Goal: Task Accomplishment & Management: Complete application form

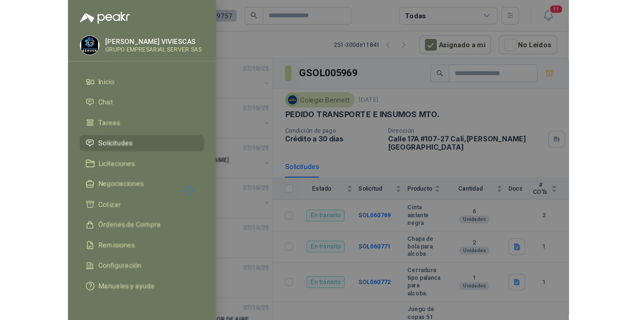
scroll to position [1075, 0]
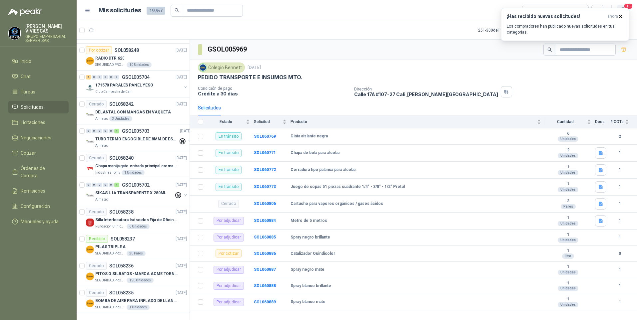
click at [631, 7] on span "10" at bounding box center [627, 6] width 9 height 6
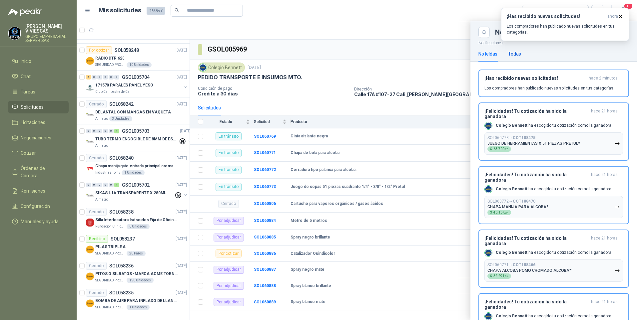
click at [519, 53] on div "Todas" at bounding box center [514, 53] width 13 height 7
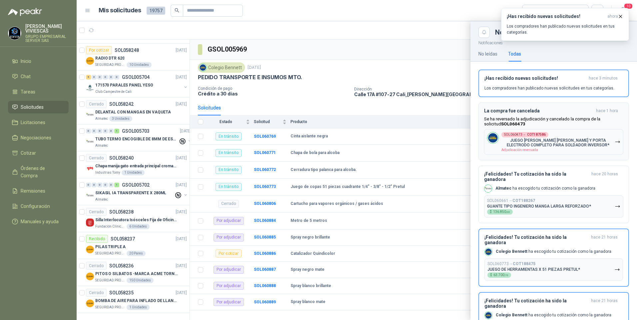
click at [564, 147] on p "JUEGO DE PINZA MAZA Y PORTA ELECTRODO COMPLETO PARA SOLDADOR INVERSOR*" at bounding box center [557, 142] width 113 height 9
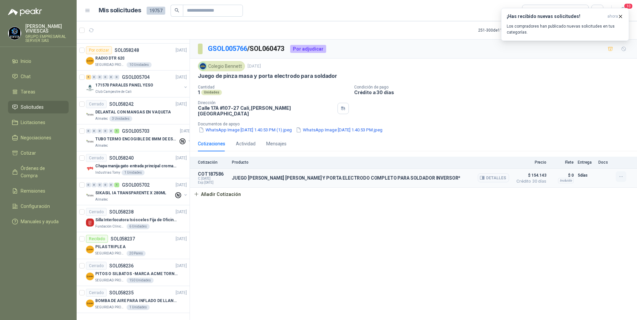
click at [620, 175] on icon "button" at bounding box center [621, 177] width 6 height 6
drag, startPoint x: 587, startPoint y: 144, endPoint x: 571, endPoint y: 134, distance: 18.6
click at [587, 145] on button "Editar" at bounding box center [607, 145] width 53 height 11
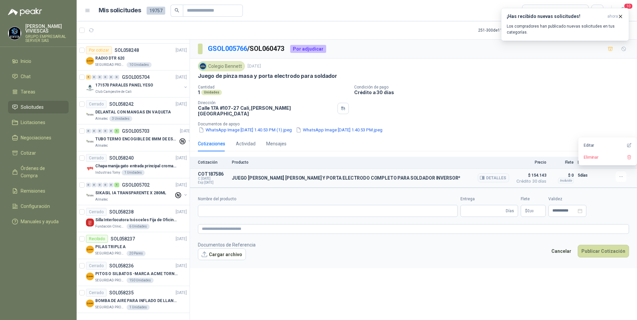
type input "**********"
type input "*"
type input "**********"
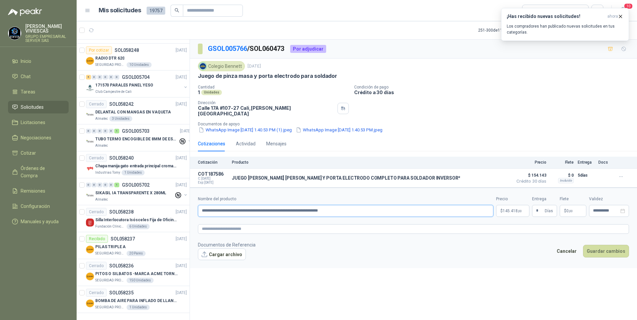
click at [305, 206] on input "**********" at bounding box center [345, 211] width 295 height 12
click at [414, 205] on input "**********" at bounding box center [345, 211] width 295 height 12
type input "**********"
click at [504, 208] on body "RODRIGO VIVIESCAS GRUPO EMPRESARIAL SERVER SAS Inicio Chat Tareas Solicitudes L…" at bounding box center [318, 160] width 637 height 320
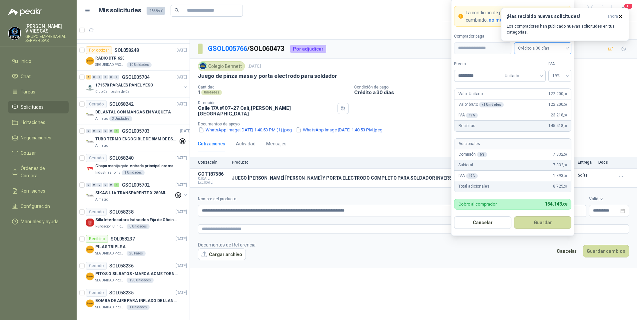
click at [538, 51] on span "Crédito a 30 días" at bounding box center [542, 48] width 49 height 10
click at [540, 74] on div "Crédito a 30 días" at bounding box center [542, 72] width 47 height 7
drag, startPoint x: 488, startPoint y: 76, endPoint x: 453, endPoint y: 80, distance: 35.2
click at [453, 80] on form "**********" at bounding box center [512, 117] width 123 height 237
click at [565, 71] on span "19%" at bounding box center [559, 76] width 15 height 10
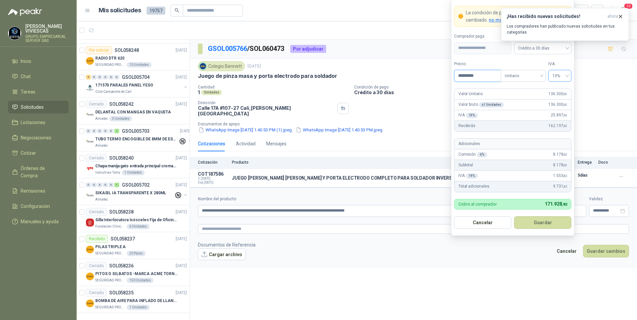
type input "*********"
click at [556, 91] on div "19%" at bounding box center [559, 89] width 12 height 7
click at [536, 219] on button "Guardar" at bounding box center [542, 222] width 57 height 13
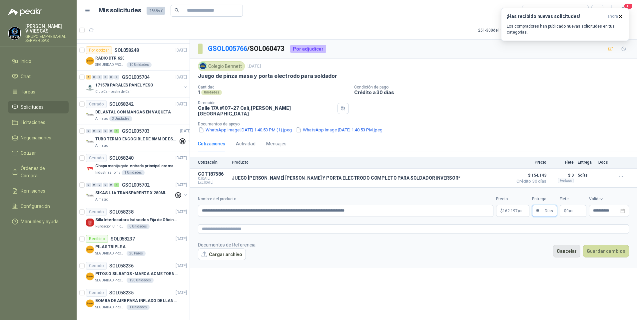
type input "*"
click at [607, 245] on button "Guardar cambios" at bounding box center [606, 251] width 46 height 13
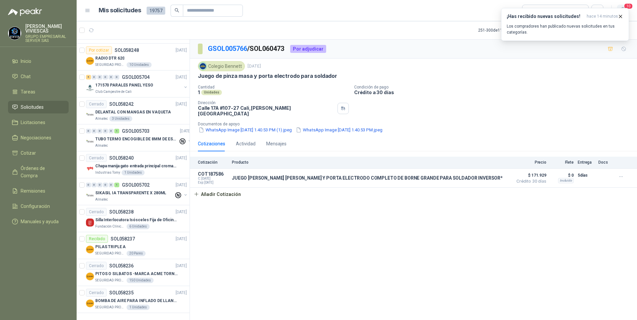
click at [630, 6] on span "10" at bounding box center [627, 6] width 9 height 6
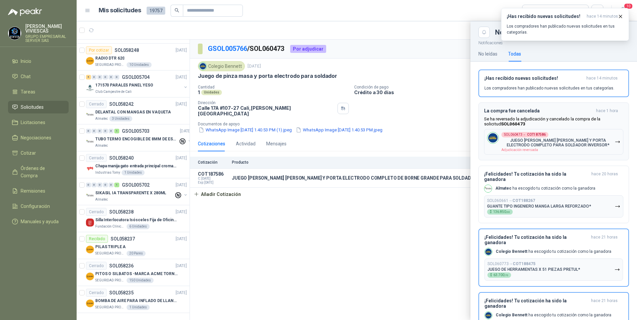
click at [544, 145] on p "JUEGO DE PINZA MAZA Y PORTA ELECTRODO COMPLETO PARA SOLDADOR INVERSOR*" at bounding box center [557, 142] width 113 height 9
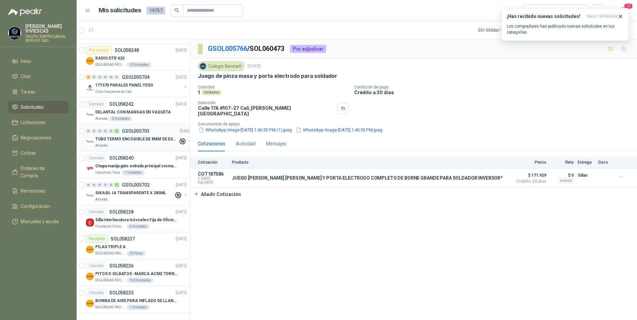
click at [137, 139] on p "TUBO TERMO ENCOGIBLE DE 8MM DE ESPESOR X 5CMS" at bounding box center [136, 139] width 83 height 6
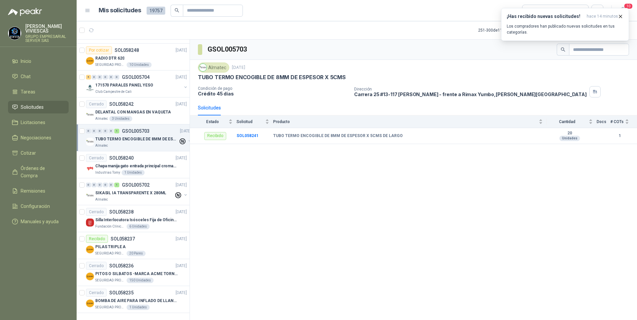
click at [298, 224] on div "GSOL005703 Almatec 30 sept, 2025 TUBO TERMO ENCOGIBLE DE 8MM DE ESPESOR X 5CMS …" at bounding box center [413, 181] width 447 height 283
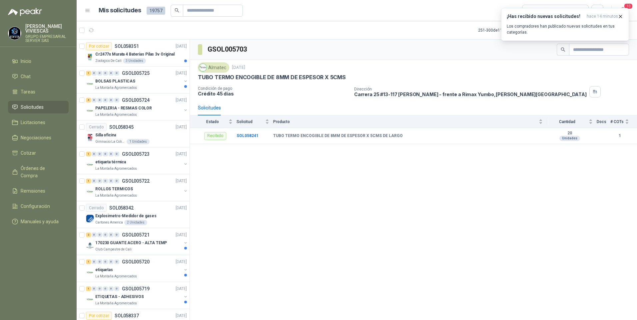
click at [553, 73] on div "Almatec 30 sept, 2025 TUBO TERMO ENCOGIBLE DE 8MM DE ESPESOR X 5CMS" at bounding box center [413, 72] width 431 height 18
click at [618, 17] on icon "button" at bounding box center [620, 17] width 6 height 6
click at [520, 34] on button "button" at bounding box center [514, 30] width 11 height 11
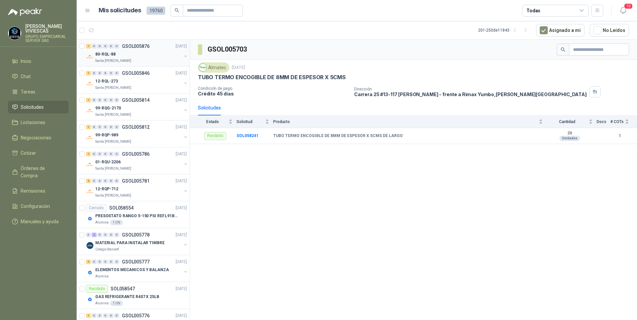
click at [106, 58] on p "Santa Anita Napoles" at bounding box center [113, 60] width 36 height 5
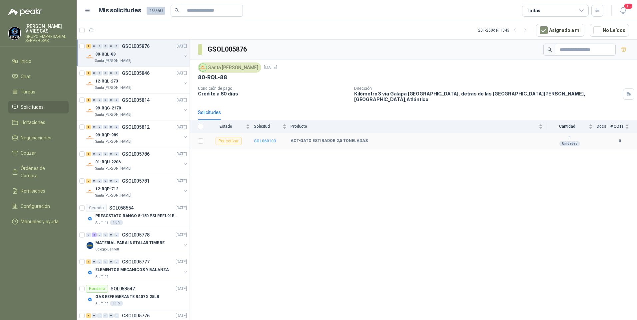
click at [269, 139] on b "SOL060103" at bounding box center [265, 141] width 22 height 5
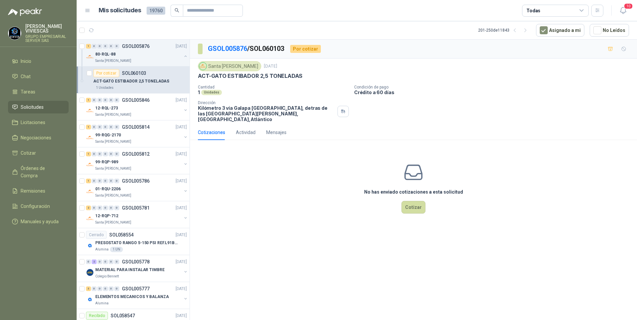
click at [526, 250] on div "GSOL005876 / SOL060103 Por cotizar Santa Anita Napoles 6 oct, 2025 ACT-GATO EST…" at bounding box center [413, 181] width 447 height 283
click at [103, 116] on p "Santa Anita Napoles" at bounding box center [113, 114] width 36 height 5
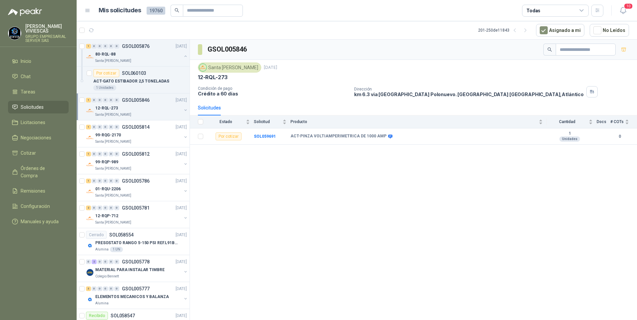
click at [121, 113] on p "Santa Anita Napoles" at bounding box center [113, 114] width 36 height 5
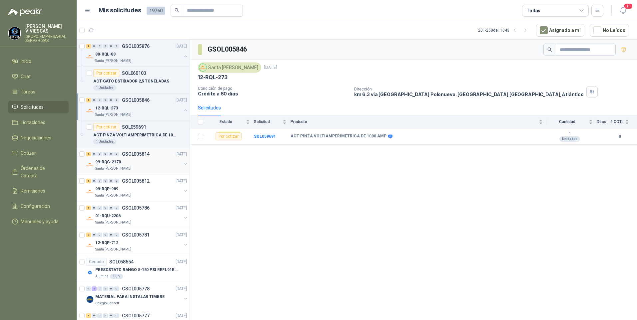
click at [113, 163] on p "99-RQG-2170" at bounding box center [108, 162] width 26 height 6
click at [108, 190] on p "99-RQP-989" at bounding box center [106, 189] width 23 height 6
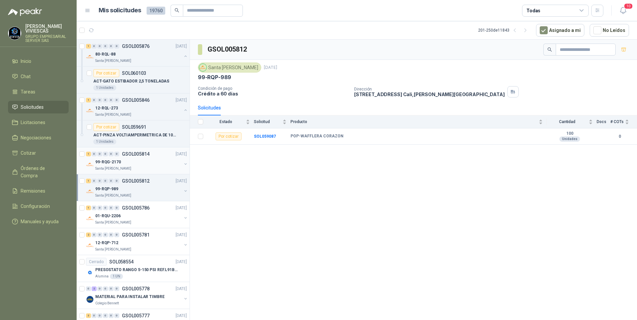
click at [120, 166] on div "99-RQG-2170" at bounding box center [138, 162] width 86 height 8
click at [112, 191] on p "99-RQP-989" at bounding box center [106, 189] width 23 height 6
click at [263, 135] on b "SOL059087" at bounding box center [265, 136] width 22 height 5
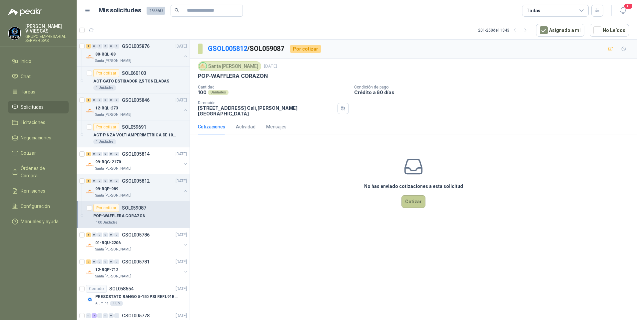
click at [416, 196] on button "Cotizar" at bounding box center [413, 201] width 24 height 13
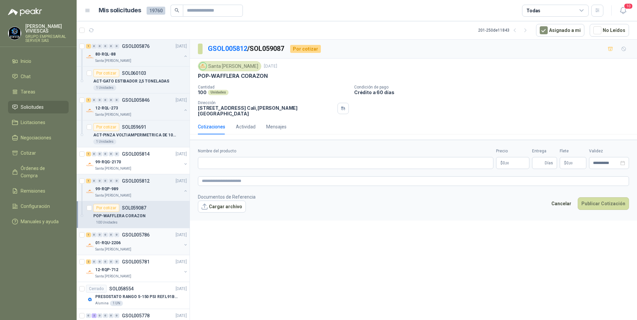
click at [116, 246] on p "01-RQU-2206" at bounding box center [107, 243] width 25 height 6
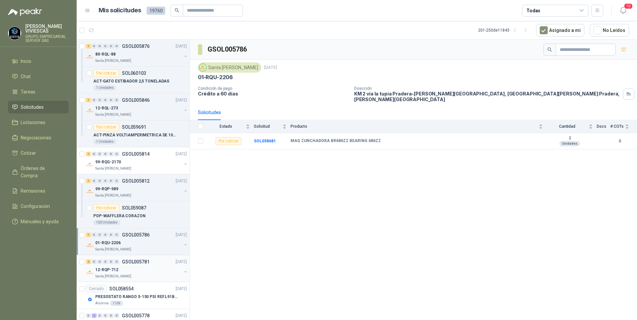
click at [106, 273] on p "12-RQP-712" at bounding box center [106, 270] width 23 height 6
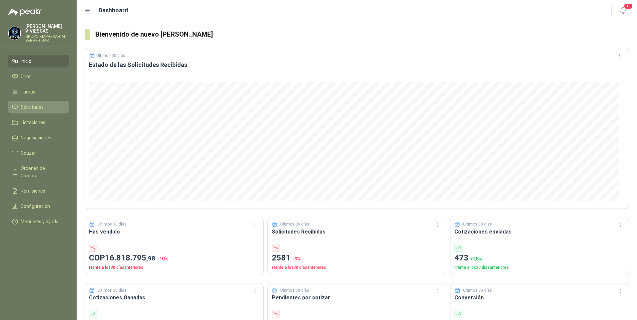
click at [34, 101] on link "Solicitudes" at bounding box center [38, 107] width 61 height 13
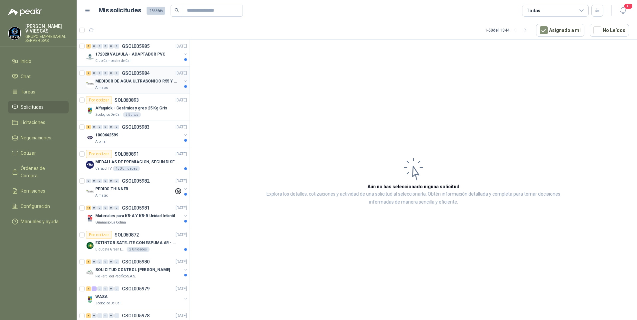
click at [134, 85] on div "MEDIDOR DE AGUA ULTRASONICO R55 Y R800" at bounding box center [138, 81] width 86 height 8
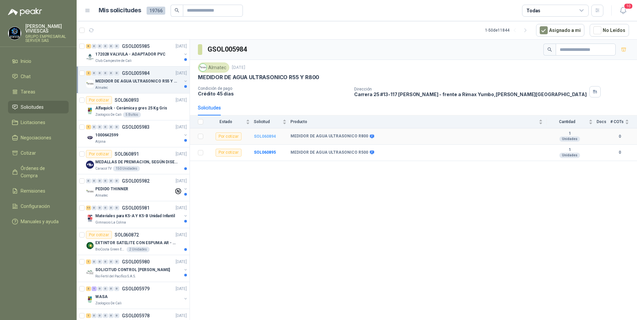
click at [268, 138] on b "SOL060894" at bounding box center [265, 136] width 22 height 5
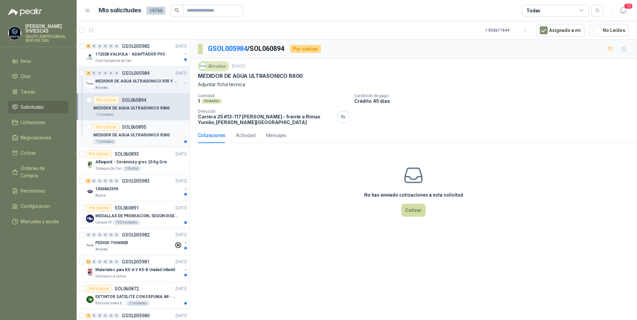
click at [127, 135] on p "MEDIDOR DE AGUA ULTRASONICO R500" at bounding box center [131, 135] width 76 height 6
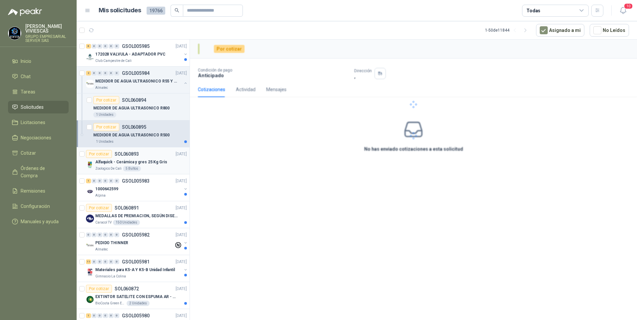
click at [116, 164] on p "Alfaquick - Cerámica y gres 25 Kg Gris" at bounding box center [131, 162] width 72 height 6
click at [111, 192] on p "1000642599" at bounding box center [106, 189] width 23 height 6
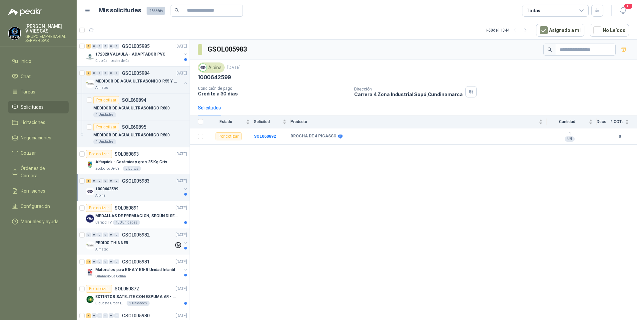
click at [146, 231] on div "0 0 0 0 0 0 GSOL005982 15/10/25" at bounding box center [137, 235] width 102 height 8
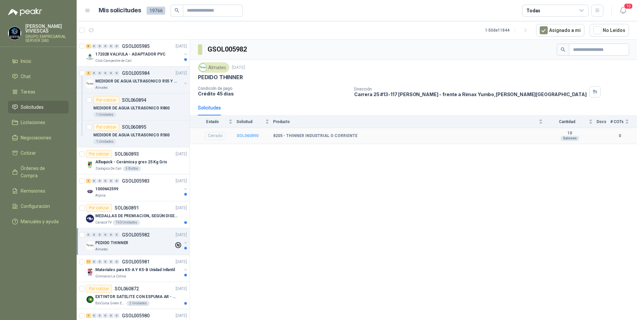
click at [249, 135] on b "SOL060890" at bounding box center [247, 136] width 22 height 5
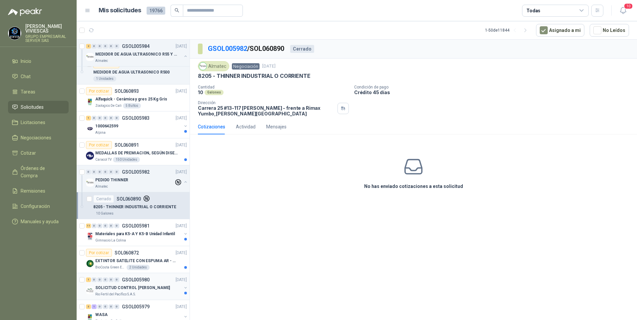
scroll to position [67, 0]
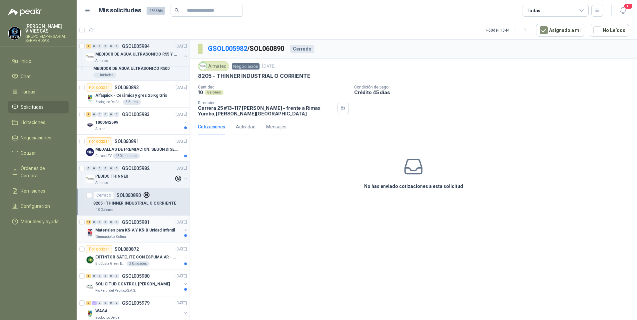
click at [134, 235] on div "Gimnasio La Colina" at bounding box center [138, 236] width 86 height 5
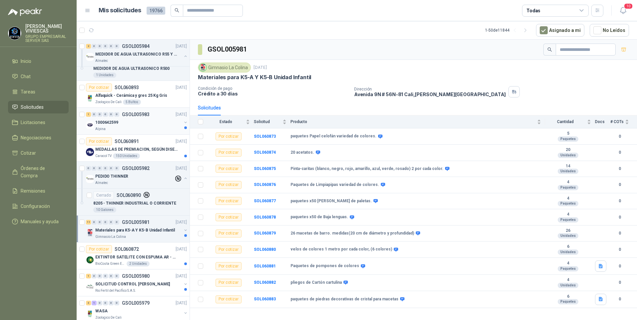
click at [122, 125] on div "1000642599" at bounding box center [138, 123] width 86 height 8
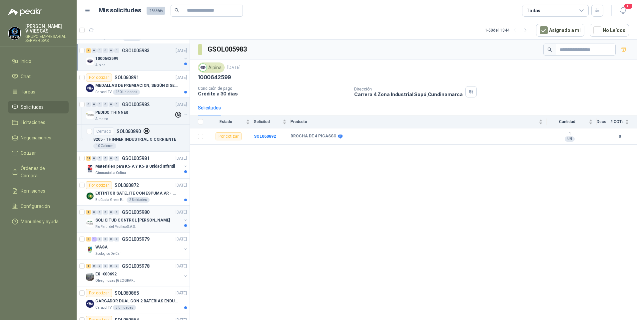
scroll to position [133, 0]
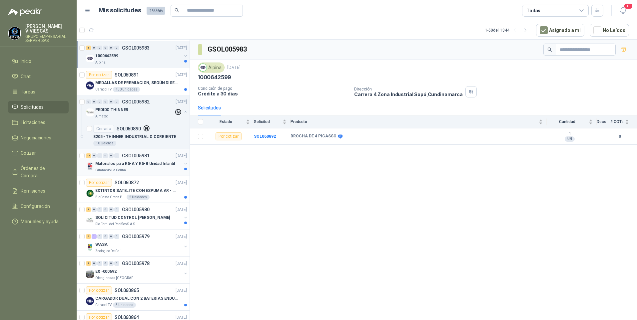
click at [112, 167] on p "Materiales para K5-A Y K5-B Unidad Infantil" at bounding box center [135, 164] width 80 height 6
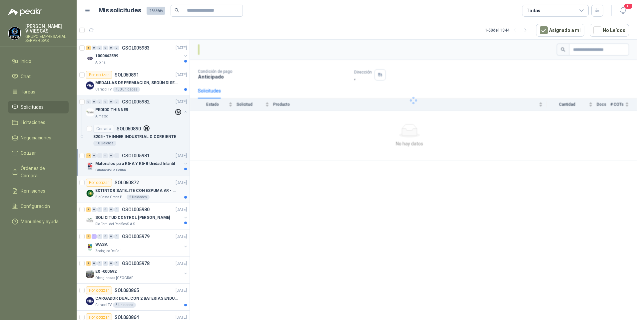
click at [113, 185] on div "Por cotizar SOL060872" at bounding box center [112, 183] width 53 height 8
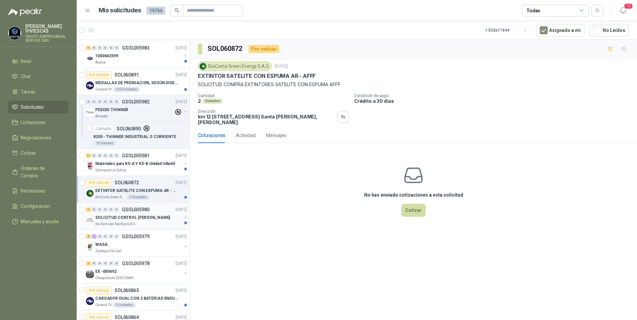
click at [117, 220] on p "SOLICITUD CONTROL [PERSON_NAME]" at bounding box center [132, 218] width 75 height 6
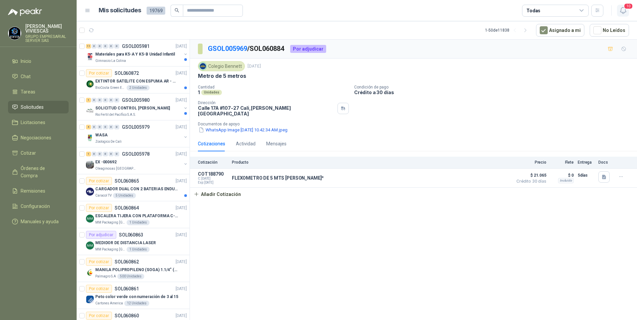
click at [626, 6] on span "10" at bounding box center [627, 6] width 9 height 6
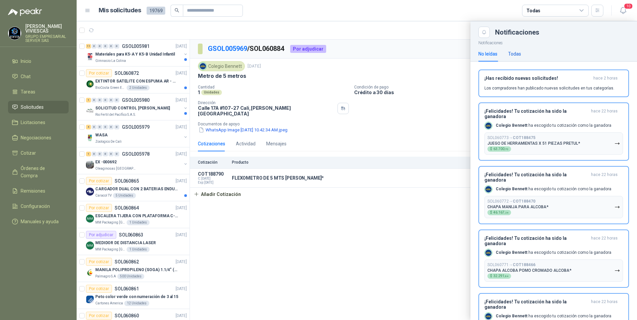
click at [519, 53] on div "Todas" at bounding box center [514, 53] width 13 height 7
click at [490, 54] on div "No leídas" at bounding box center [487, 53] width 19 height 7
click at [118, 55] on div at bounding box center [357, 170] width 560 height 299
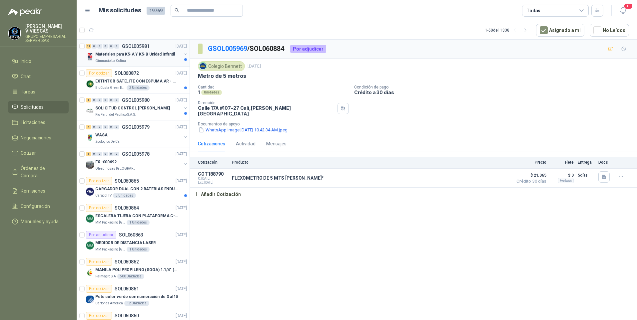
click at [118, 55] on p "Materiales para K5-A Y K5-B Unidad Infantil" at bounding box center [135, 54] width 80 height 6
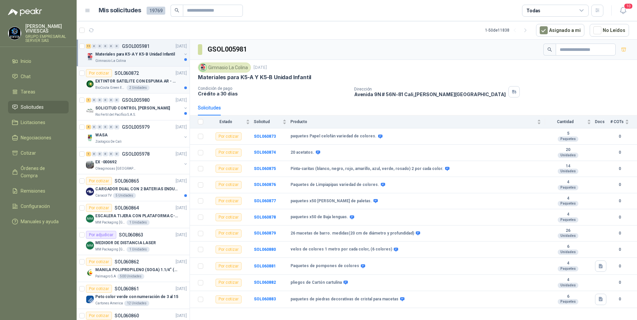
click at [139, 84] on p "EXTINTOR SATELITE CON ESPUMA AR - AFFF" at bounding box center [136, 81] width 83 height 6
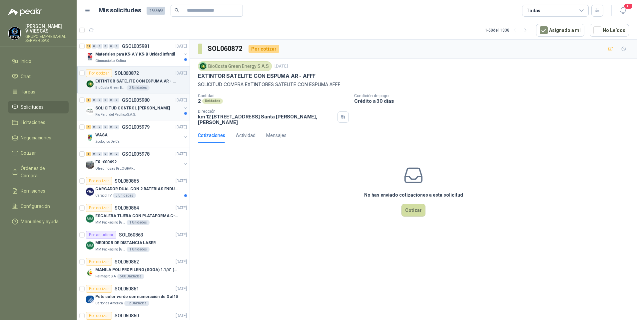
click at [139, 112] on div "SOLICITUD CONTROL [PERSON_NAME]" at bounding box center [138, 108] width 86 height 8
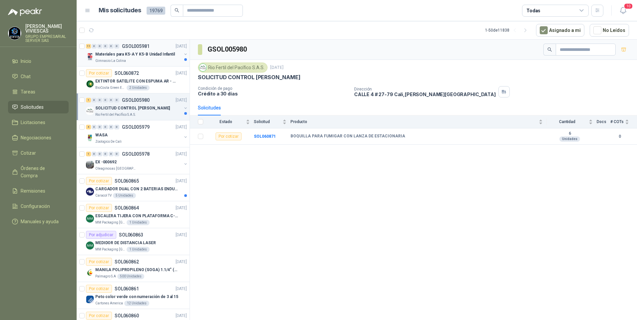
click at [115, 53] on p "Materiales para K5-A Y K5-B Unidad Infantil" at bounding box center [135, 54] width 80 height 6
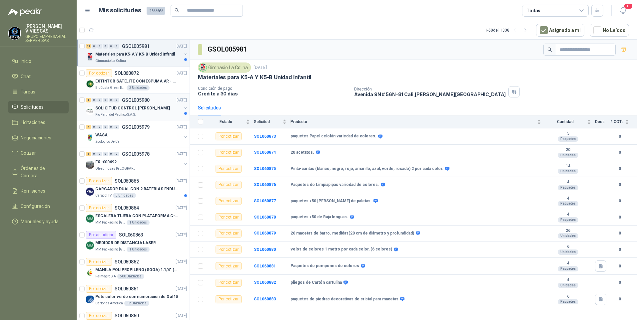
click at [115, 110] on p "SOLICITUD CONTROL [PERSON_NAME]" at bounding box center [132, 108] width 75 height 6
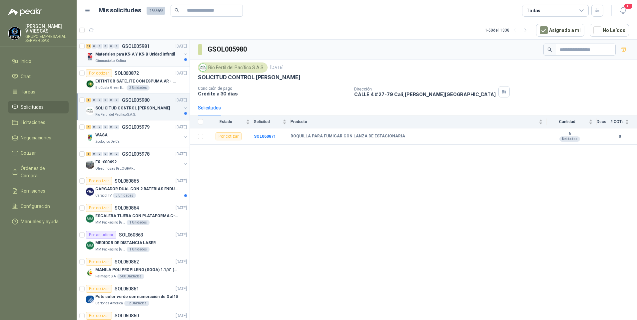
click at [138, 55] on p "Materiales para K5-A Y K5-B Unidad Infantil" at bounding box center [135, 54] width 80 height 6
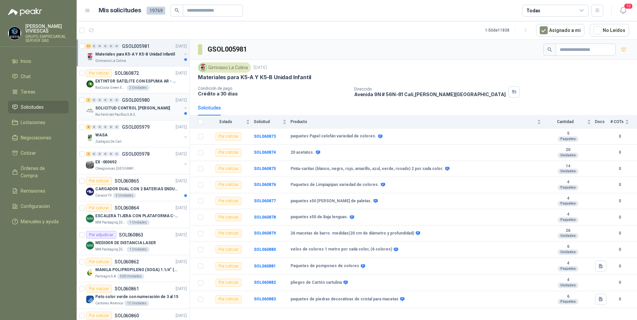
click at [135, 113] on div "Rio Fertil del Pacífico S.A.S." at bounding box center [138, 114] width 86 height 5
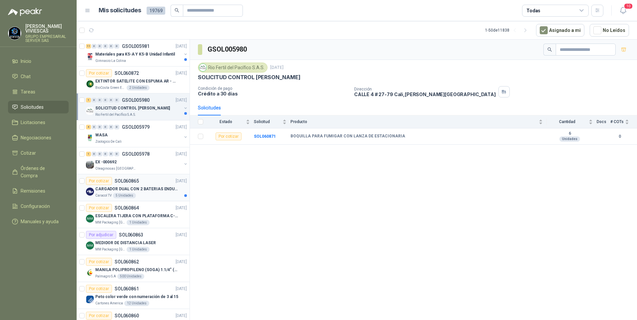
click at [154, 187] on p "CARGADOR DUAL CON 2 BATERIAS ENDURO GO PRO" at bounding box center [136, 189] width 83 height 6
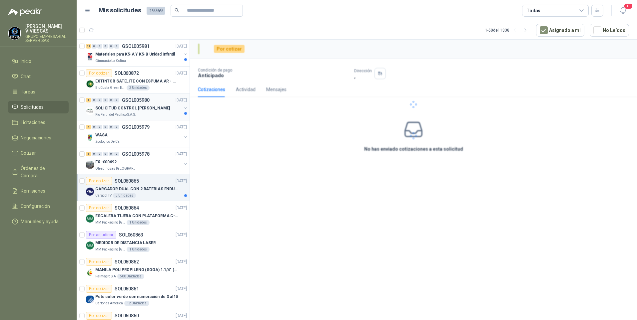
click at [134, 114] on p "Rio Fertil del Pacífico S.A.S." at bounding box center [115, 114] width 41 height 5
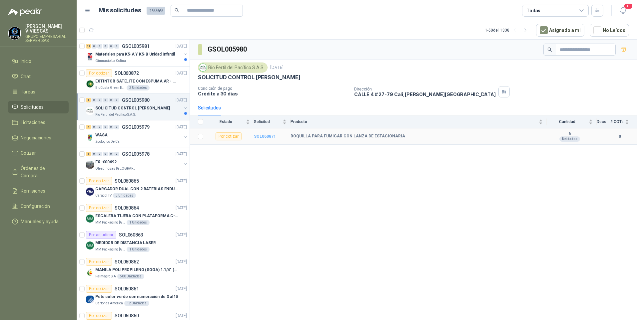
click at [259, 136] on b "SOL060871" at bounding box center [265, 136] width 22 height 5
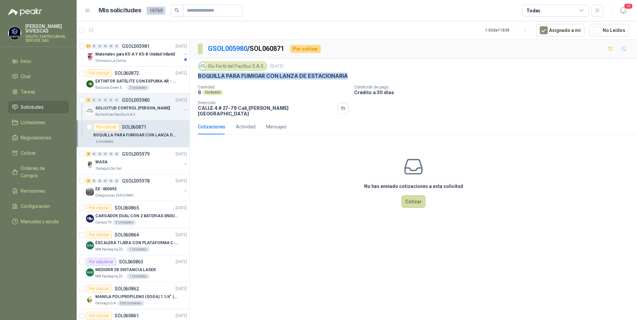
drag, startPoint x: 198, startPoint y: 78, endPoint x: 390, endPoint y: 77, distance: 191.1
click at [390, 77] on div "BOQUILLA PARA FUMIGAR CON LANZA DE ESTACIONARIA" at bounding box center [413, 76] width 431 height 7
copy p "BOQUILLA PARA FUMIGAR CON LANZA DE ESTACIONARIA"
click at [144, 59] on div "Gimnasio La Colina" at bounding box center [138, 60] width 86 height 5
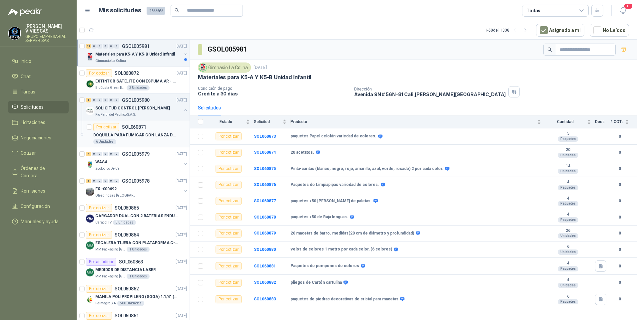
click at [124, 137] on p "BOQUILLA PARA FUMIGAR CON LANZA DE ESTACIONARIA" at bounding box center [134, 135] width 83 height 6
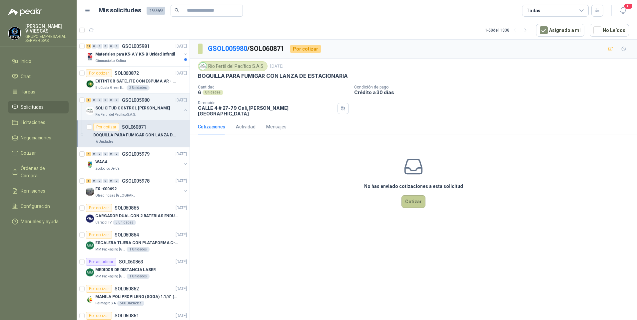
click at [416, 200] on button "Cotizar" at bounding box center [413, 201] width 24 height 13
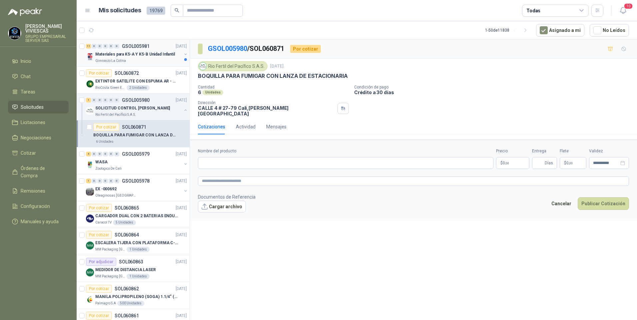
click at [123, 53] on p "Materiales para K5-A Y K5-B Unidad Infantil" at bounding box center [135, 54] width 80 height 6
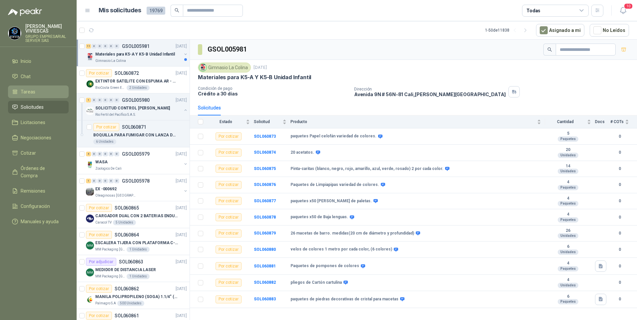
click at [32, 93] on span "Tareas" at bounding box center [28, 91] width 15 height 7
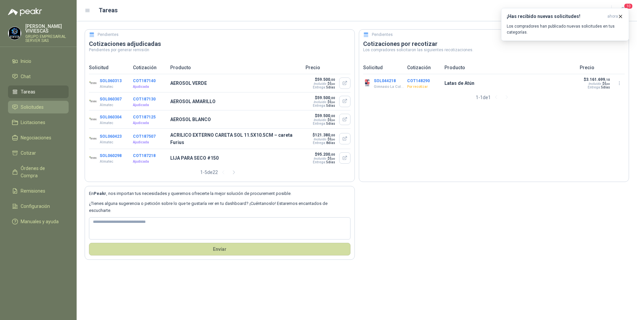
click at [31, 106] on span "Solicitudes" at bounding box center [32, 107] width 23 height 7
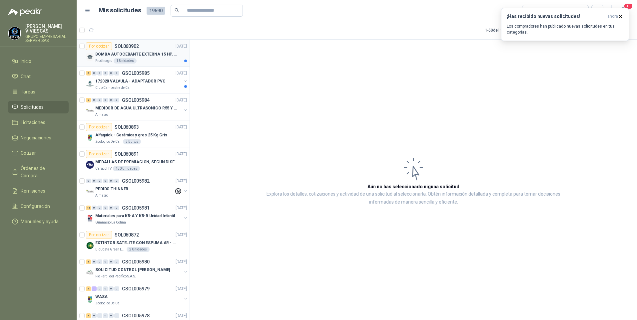
click at [140, 53] on p "BOMBA AUTOCEBANTE EXTERNA 15 HP, 220/440 V ALTURA MAX 60MTS, CAUDAL MAX 423GPM" at bounding box center [136, 54] width 83 height 6
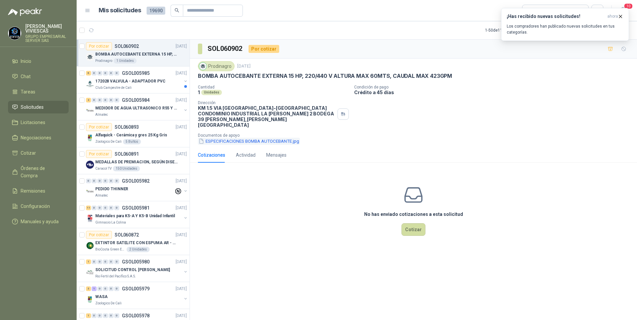
click at [235, 138] on button "ESPECIFICACIONES BOMBA AUTOCEBANTE.jpg" at bounding box center [249, 141] width 102 height 7
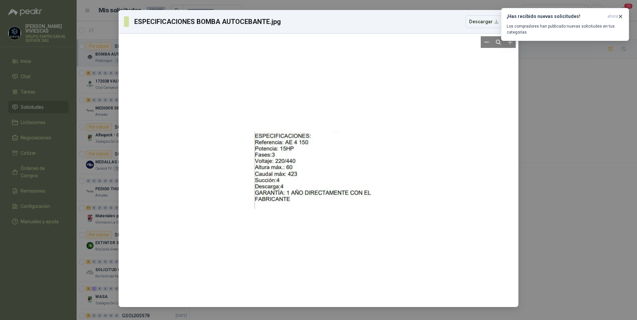
click at [224, 243] on div at bounding box center [318, 170] width 394 height 268
click at [591, 248] on div "ESPECIFICACIONES BOMBA AUTOCEBANTE.jpg Descargar" at bounding box center [318, 160] width 637 height 320
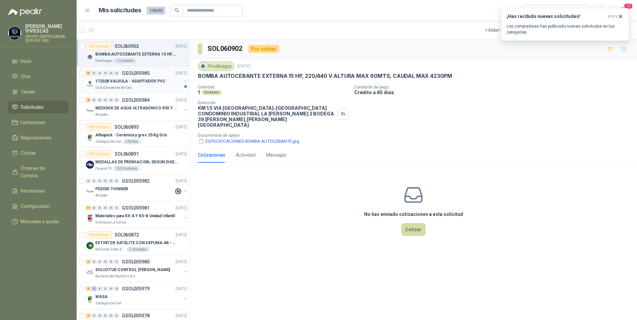
click at [116, 87] on p "Club Campestre de Cali" at bounding box center [113, 87] width 36 height 5
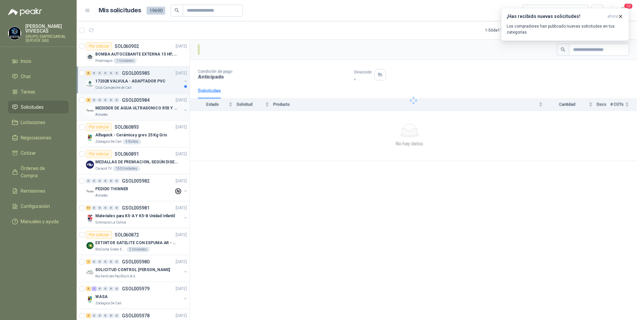
click at [119, 109] on p "MEDIDOR DE AGUA ULTRASONICO R55 Y R800" at bounding box center [136, 108] width 83 height 6
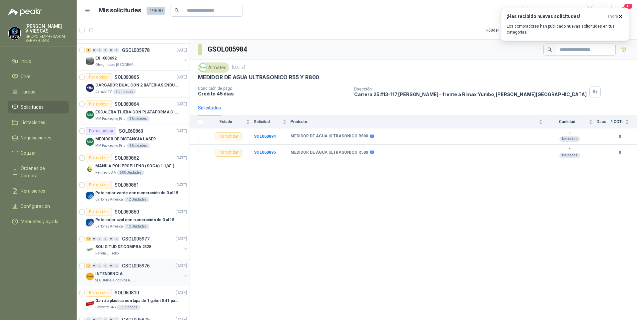
scroll to position [333, 0]
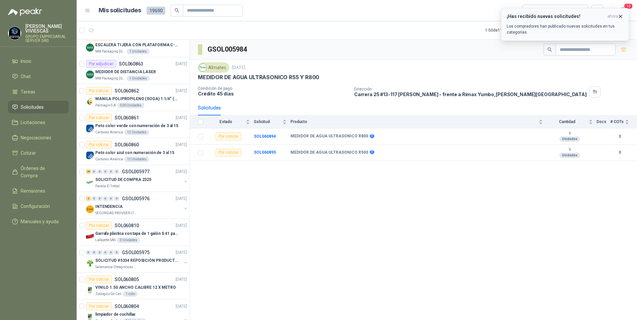
click at [622, 17] on icon "button" at bounding box center [620, 17] width 6 height 6
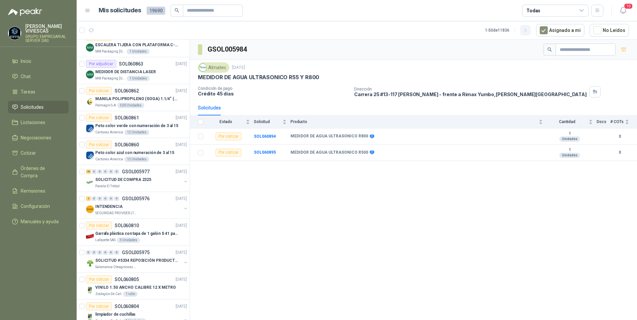
click at [528, 33] on icon "button" at bounding box center [525, 31] width 6 height 6
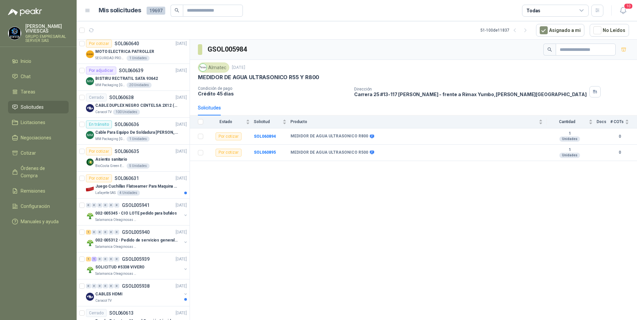
scroll to position [1080, 0]
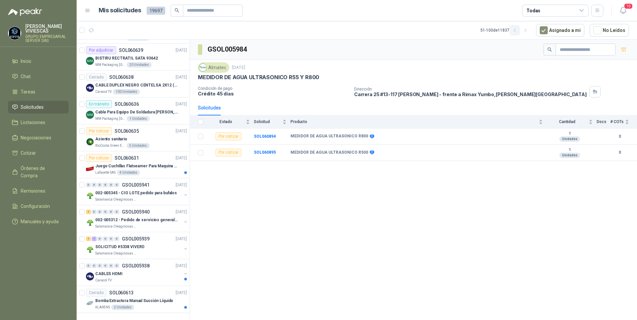
click at [517, 31] on icon "button" at bounding box center [515, 31] width 6 height 6
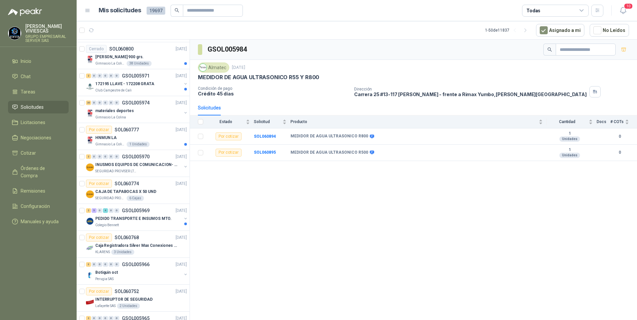
scroll to position [699, 0]
drag, startPoint x: 112, startPoint y: 219, endPoint x: 117, endPoint y: 210, distance: 9.7
click at [112, 219] on p "PEDIDO TRANSPORTE E INSUMOS MTO." at bounding box center [133, 218] width 76 height 6
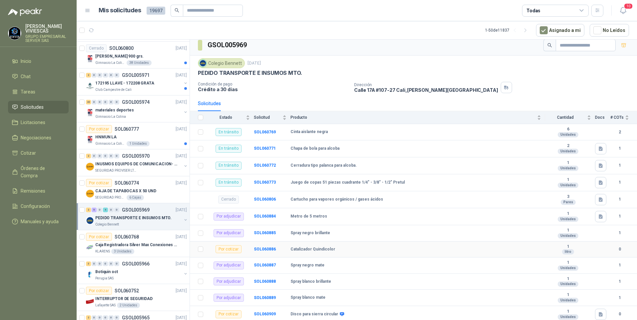
scroll to position [5, 0]
click at [266, 313] on b "SOL060909" at bounding box center [265, 313] width 22 height 5
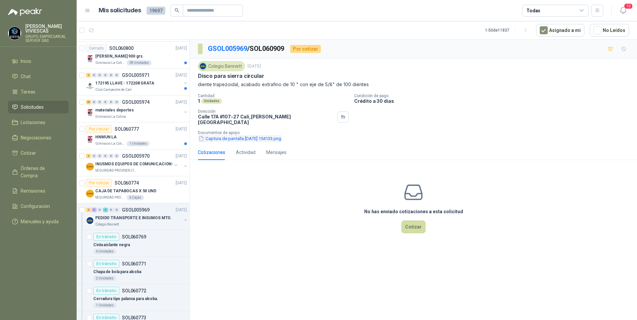
click at [245, 135] on button "Captura de pantalla 2025-10-15 154133.png" at bounding box center [240, 138] width 84 height 7
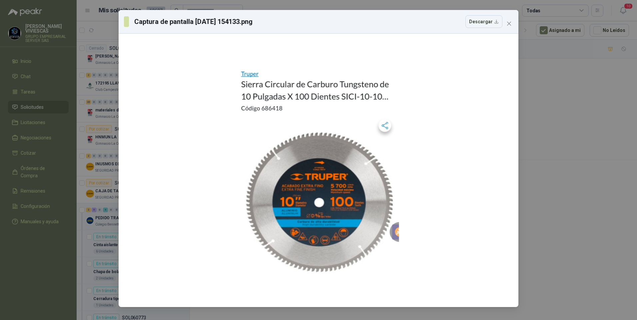
click at [566, 232] on div "Captura de pantalla 2025-10-15 154133.png Descargar" at bounding box center [318, 160] width 637 height 320
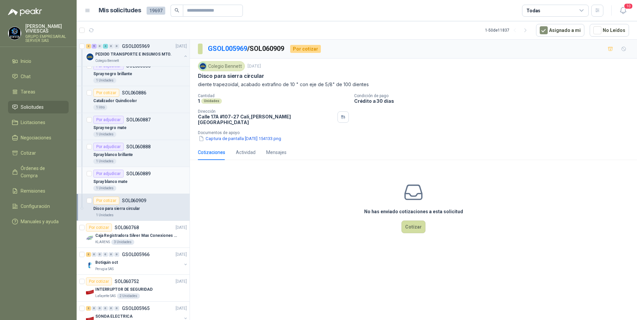
scroll to position [999, 0]
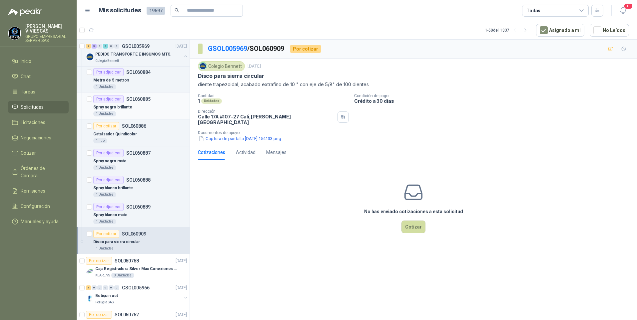
click at [118, 109] on p "Spray negro brillante" at bounding box center [112, 107] width 39 height 6
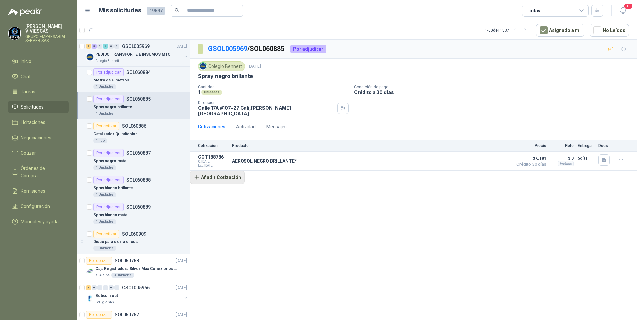
click at [221, 175] on button "Añadir Cotización" at bounding box center [217, 177] width 55 height 13
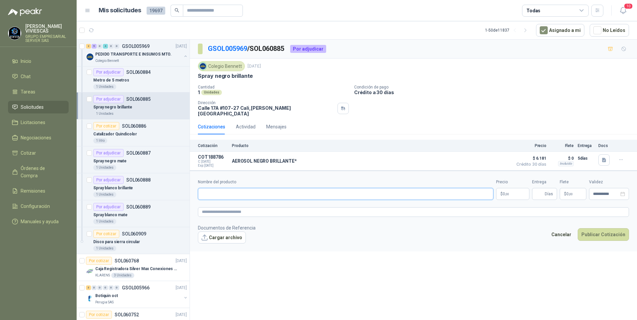
click at [216, 191] on input "Nombre del producto" at bounding box center [345, 194] width 295 height 12
type input "*"
type input "**********"
click at [504, 185] on body "RODRIGO VIVIESCAS GRUPO EMPRESARIAL SERVER SAS Inicio Chat Tareas Solicitudes L…" at bounding box center [318, 160] width 637 height 320
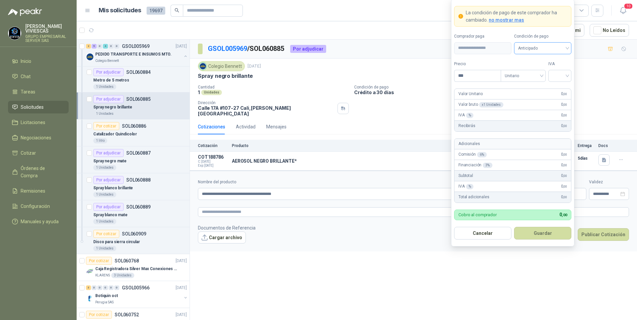
click at [531, 45] on span "Anticipado" at bounding box center [542, 48] width 49 height 10
click at [536, 72] on div "Crédito a 30 días" at bounding box center [542, 72] width 47 height 7
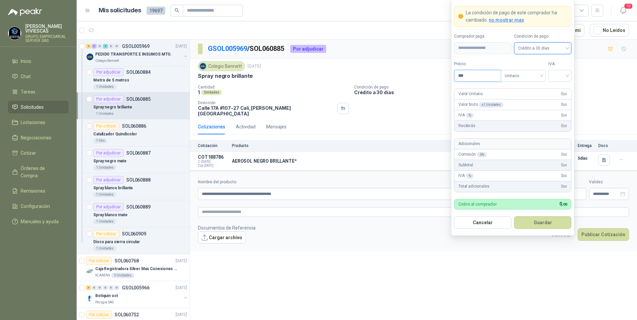
click at [472, 81] on input "***" at bounding box center [477, 75] width 46 height 11
click at [561, 73] on input "search" at bounding box center [559, 75] width 15 height 10
click at [556, 90] on div "19%" at bounding box center [559, 89] width 12 height 7
click at [543, 223] on button "Guardar" at bounding box center [542, 222] width 57 height 13
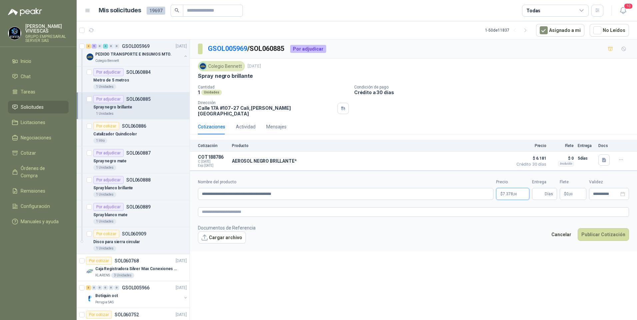
click at [509, 190] on body "RODRIGO VIVIESCAS GRUPO EMPRESARIAL SERVER SAS Inicio Chat Tareas Solicitudes L…" at bounding box center [318, 160] width 637 height 320
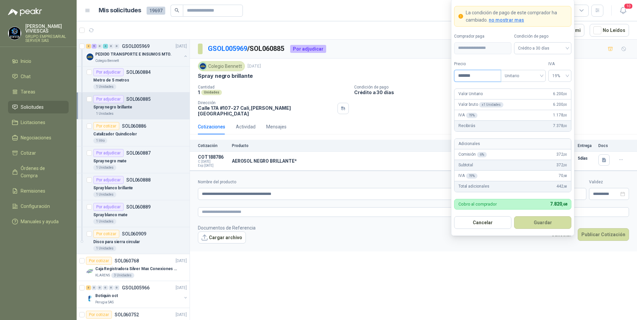
click at [467, 77] on input "*******" at bounding box center [477, 75] width 46 height 11
type input "*******"
drag, startPoint x: 540, startPoint y: 225, endPoint x: 552, endPoint y: 215, distance: 15.8
click at [540, 225] on button "Guardar" at bounding box center [542, 222] width 57 height 13
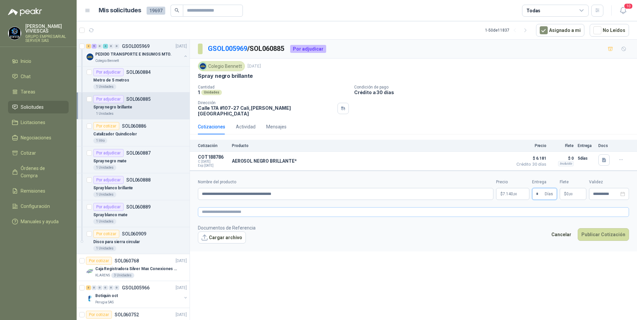
type input "*"
click at [214, 245] on link "image.png" at bounding box center [226, 248] width 44 height 6
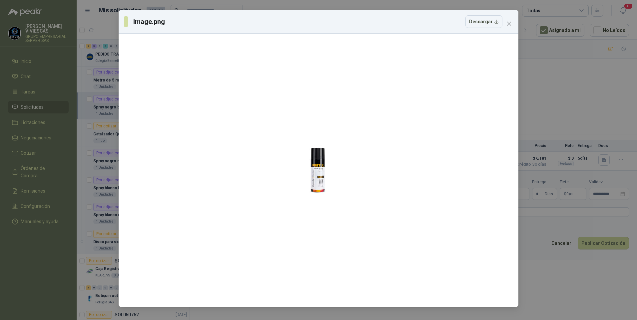
click at [568, 261] on div "image.png Descargar" at bounding box center [318, 160] width 637 height 320
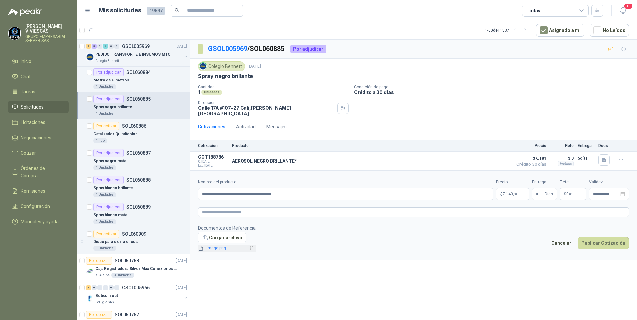
click at [209, 246] on link "image.png" at bounding box center [226, 248] width 44 height 6
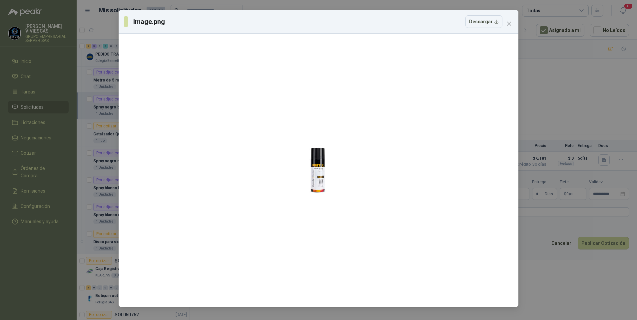
click at [574, 273] on div "image.png Descargar" at bounding box center [318, 160] width 637 height 320
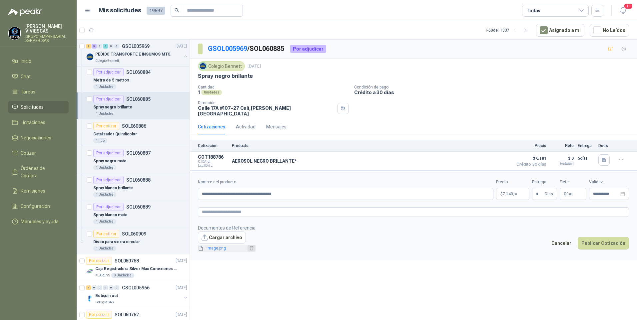
click at [251, 246] on icon "delete" at bounding box center [251, 248] width 4 height 4
click at [208, 208] on textarea at bounding box center [413, 212] width 431 height 10
click at [216, 246] on link "image.png" at bounding box center [226, 248] width 44 height 6
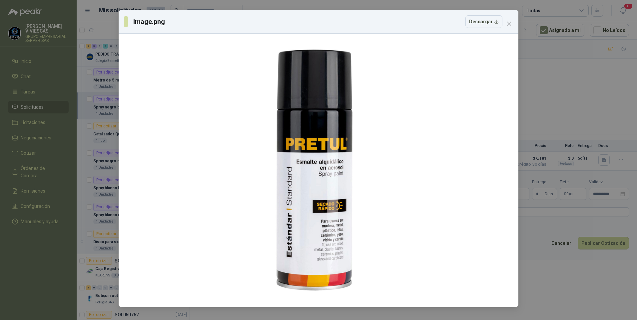
click at [566, 285] on div "image.png Descargar" at bounding box center [318, 160] width 637 height 320
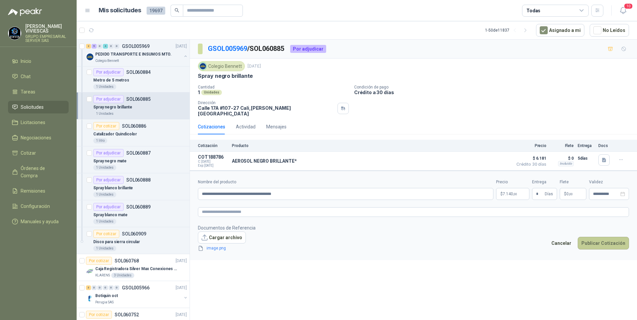
click at [602, 238] on button "Publicar Cotización" at bounding box center [602, 243] width 51 height 13
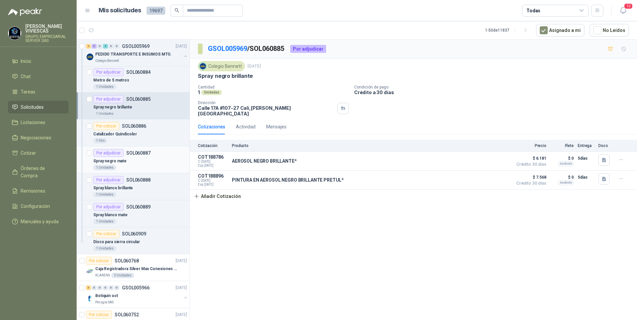
drag, startPoint x: 112, startPoint y: 162, endPoint x: 135, endPoint y: 174, distance: 26.5
click at [112, 162] on p "Spray negro mate" at bounding box center [109, 161] width 33 height 6
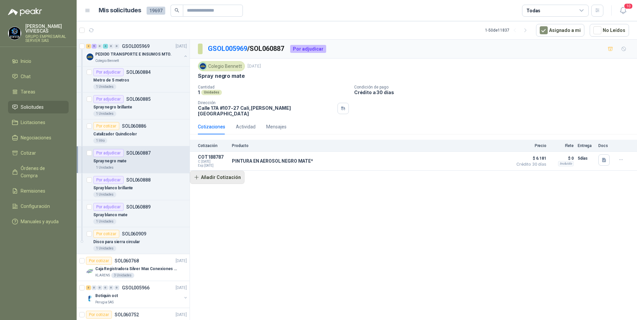
click at [228, 175] on button "Añadir Cotización" at bounding box center [217, 177] width 55 height 13
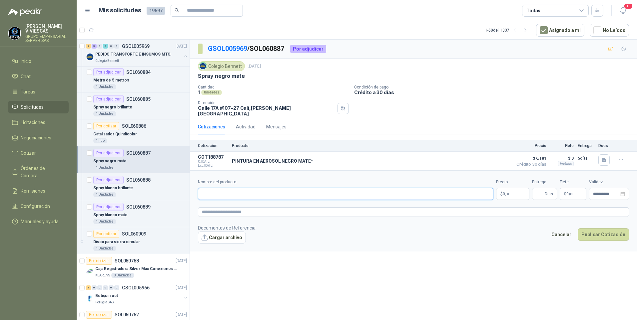
click at [225, 189] on input "Nombre del producto" at bounding box center [345, 194] width 295 height 12
click at [274, 189] on input "**********" at bounding box center [345, 194] width 295 height 12
type input "**********"
click at [509, 187] on body "RODRIGO VIVIESCAS GRUPO EMPRESARIAL SERVER SAS Inicio Chat Tareas Solicitudes L…" at bounding box center [318, 160] width 637 height 320
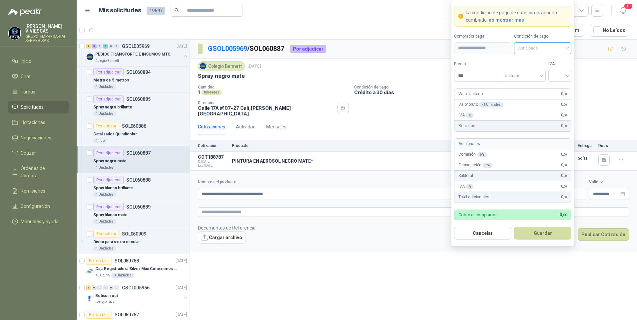
click at [532, 48] on span "Anticipado" at bounding box center [542, 48] width 49 height 10
click at [542, 71] on div "Crédito a 30 días" at bounding box center [542, 72] width 47 height 7
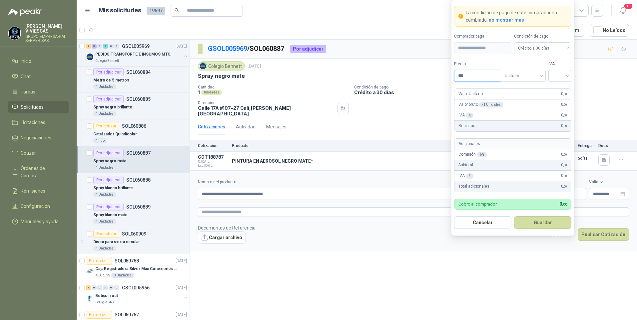
click at [477, 72] on input "***" at bounding box center [477, 75] width 46 height 11
type input "*******"
click at [564, 78] on input "search" at bounding box center [559, 75] width 15 height 10
click at [559, 91] on div "19%" at bounding box center [559, 89] width 12 height 7
click at [542, 226] on button "Guardar" at bounding box center [542, 222] width 57 height 13
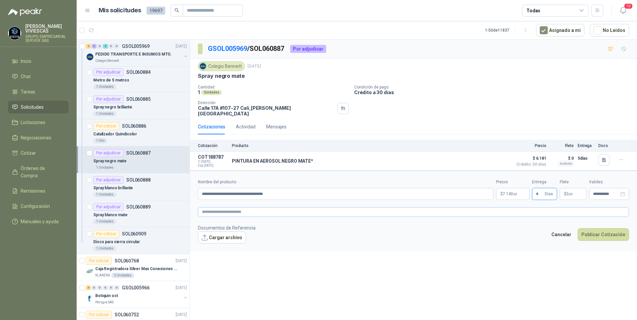
type input "*"
click at [219, 209] on textarea at bounding box center [413, 212] width 431 height 10
click at [220, 247] on span "image.png" at bounding box center [226, 248] width 44 height 6
click at [213, 245] on link "image.png" at bounding box center [226, 248] width 44 height 6
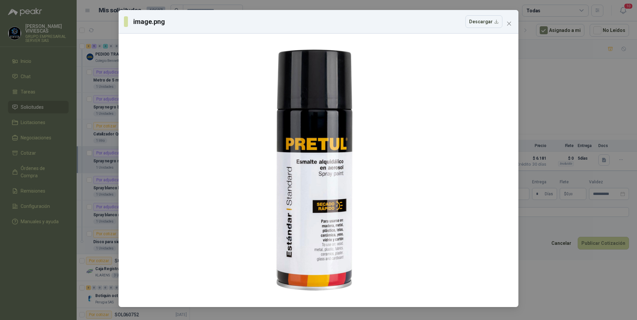
click at [600, 273] on div "image.png Descargar" at bounding box center [318, 160] width 637 height 320
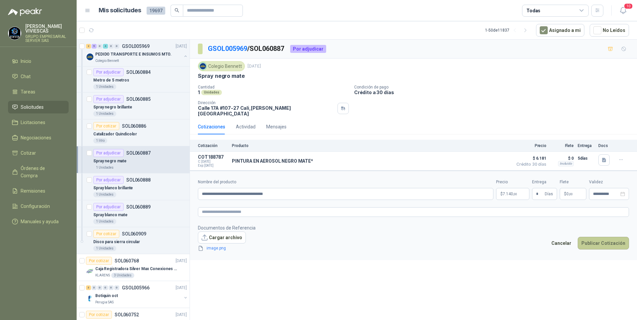
click at [609, 239] on button "Publicar Cotización" at bounding box center [602, 243] width 51 height 13
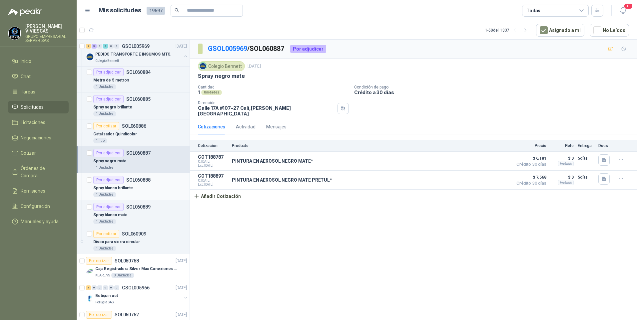
click at [125, 189] on p "Spray blanco brillante" at bounding box center [113, 188] width 40 height 6
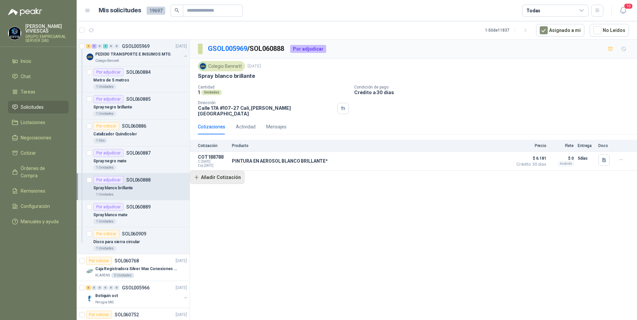
click at [227, 176] on button "Añadir Cotización" at bounding box center [217, 177] width 55 height 13
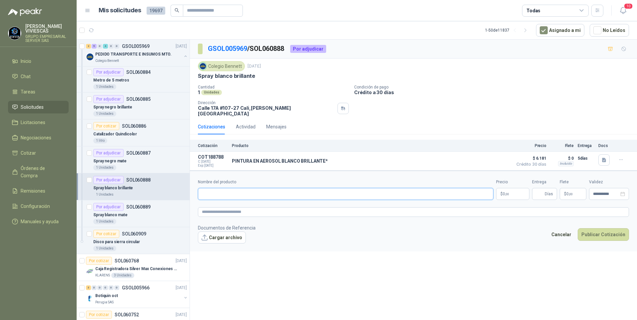
click at [215, 193] on input "Nombre del producto" at bounding box center [345, 194] width 295 height 12
type input "**********"
click at [508, 186] on body "RODRIGO VIVIESCAS GRUPO EMPRESARIAL SERVER SAS Inicio Chat Tareas Solicitudes L…" at bounding box center [318, 160] width 637 height 320
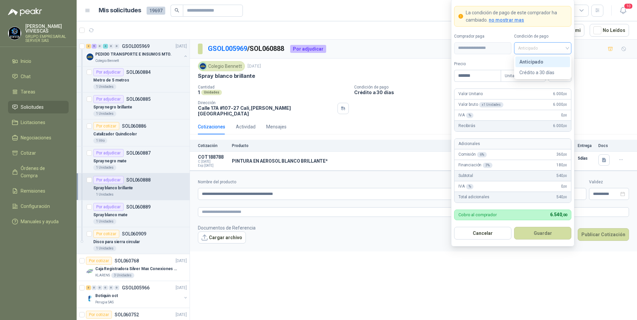
click at [546, 46] on span "Anticipado" at bounding box center [542, 48] width 49 height 10
type input "*******"
click at [544, 75] on div "Crédito a 30 días" at bounding box center [542, 72] width 47 height 7
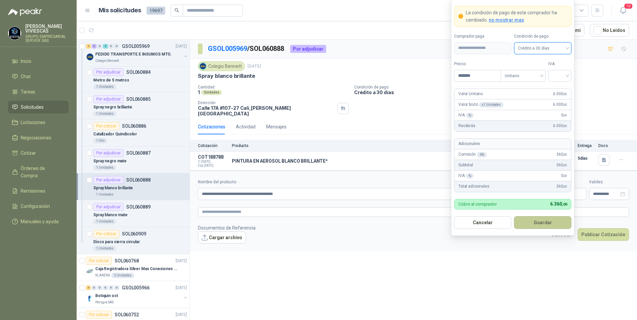
drag, startPoint x: 549, startPoint y: 225, endPoint x: 558, endPoint y: 222, distance: 9.7
click at [552, 224] on button "Guardar" at bounding box center [542, 222] width 57 height 13
click at [563, 78] on input "search" at bounding box center [559, 75] width 15 height 10
click at [561, 88] on div "19%" at bounding box center [559, 89] width 12 height 7
click at [540, 223] on button "Guardar" at bounding box center [542, 222] width 57 height 13
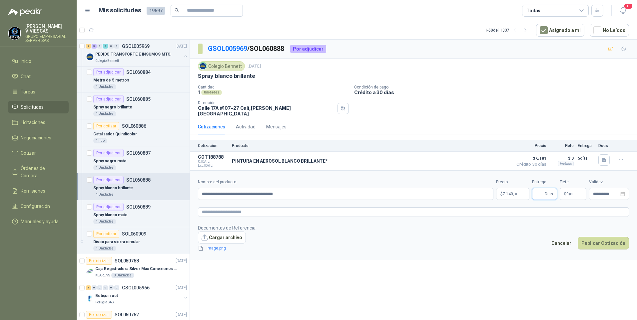
drag, startPoint x: 540, startPoint y: 187, endPoint x: 536, endPoint y: 189, distance: 4.5
click at [540, 188] on input "Entrega" at bounding box center [539, 193] width 7 height 11
type input "*"
drag, startPoint x: 609, startPoint y: 231, endPoint x: 607, endPoint y: 243, distance: 12.5
click at [609, 231] on footer "Documentos de Referencia Cargar archivo image.png Cancelar Publicar Cotización" at bounding box center [413, 238] width 431 height 28
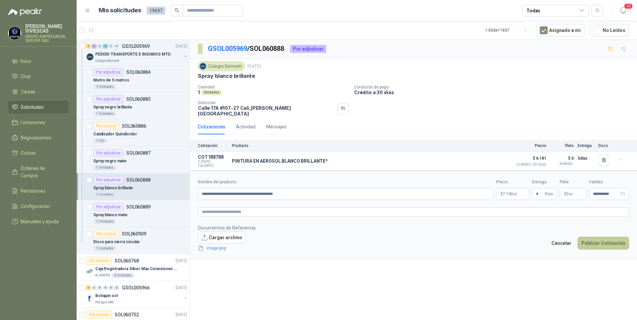
click at [606, 243] on button "Publicar Cotización" at bounding box center [602, 243] width 51 height 13
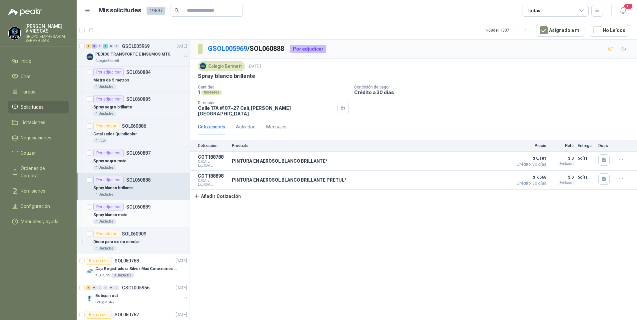
click at [116, 219] on div "Spray blanco mate" at bounding box center [140, 215] width 94 height 8
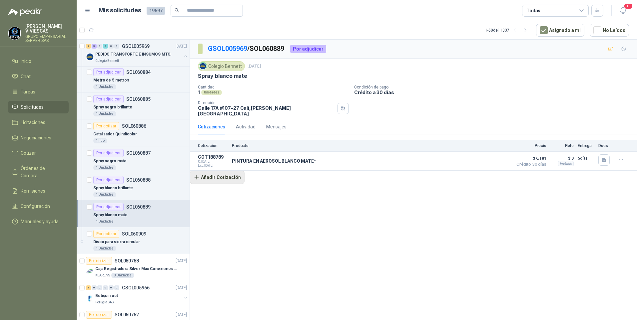
click at [214, 172] on button "Añadir Cotización" at bounding box center [217, 177] width 55 height 13
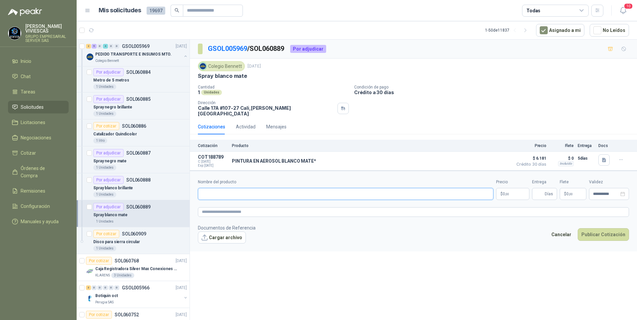
drag, startPoint x: 215, startPoint y: 191, endPoint x: 221, endPoint y: 188, distance: 5.8
click at [217, 190] on input "Nombre del producto" at bounding box center [345, 194] width 295 height 12
type input "**********"
click at [515, 188] on p "$ 0 ,00" at bounding box center [512, 194] width 33 height 12
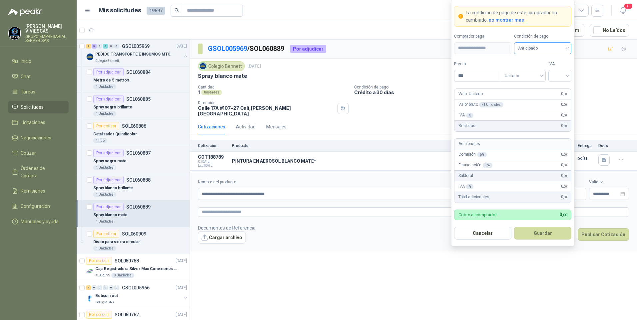
click at [529, 43] on span "Anticipado" at bounding box center [542, 48] width 49 height 10
click at [535, 71] on div "Crédito a 30 días" at bounding box center [542, 72] width 47 height 7
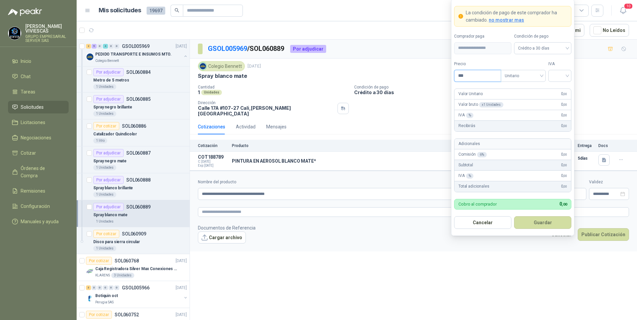
click at [474, 78] on input "***" at bounding box center [477, 75] width 46 height 11
type input "*******"
click at [563, 76] on input "search" at bounding box center [559, 75] width 15 height 10
click at [559, 88] on div "19%" at bounding box center [559, 89] width 12 height 7
click at [548, 219] on button "Guardar" at bounding box center [542, 222] width 57 height 13
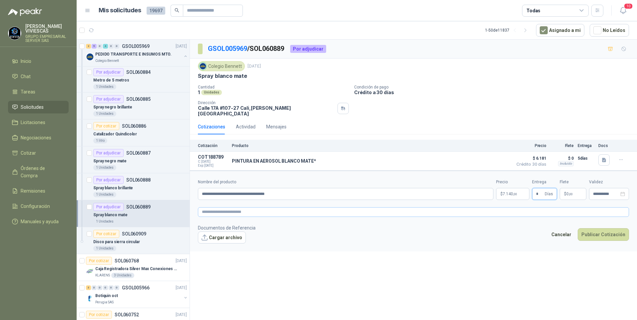
type input "*"
click at [604, 240] on button "Publicar Cotización" at bounding box center [602, 243] width 51 height 13
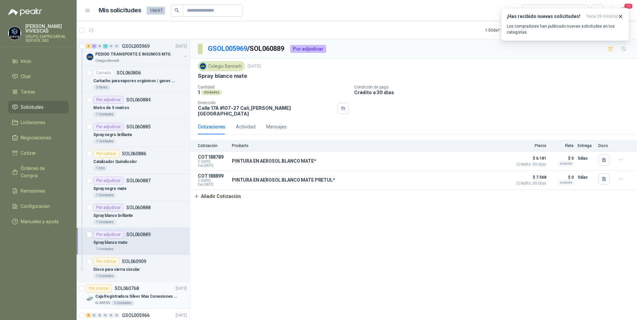
scroll to position [999, 0]
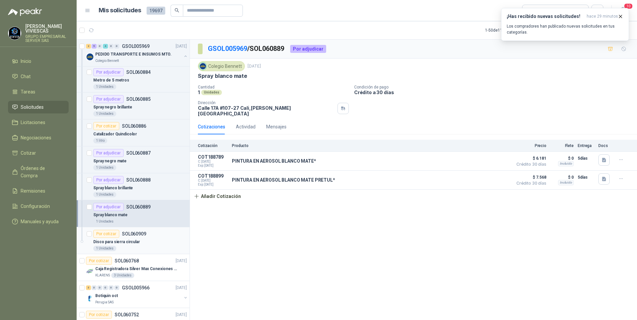
click at [120, 243] on p "Disco para sierra circular" at bounding box center [116, 242] width 47 height 6
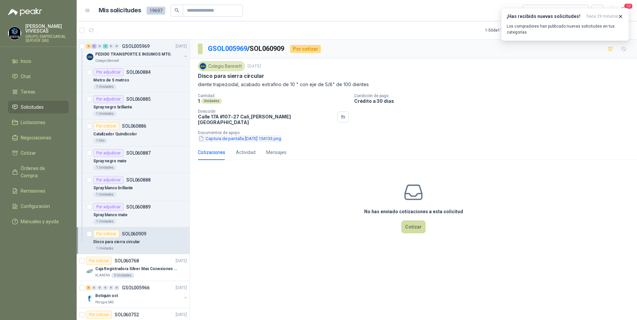
click at [235, 136] on button "Captura de pantalla 2025-10-15 154133.png" at bounding box center [240, 138] width 84 height 7
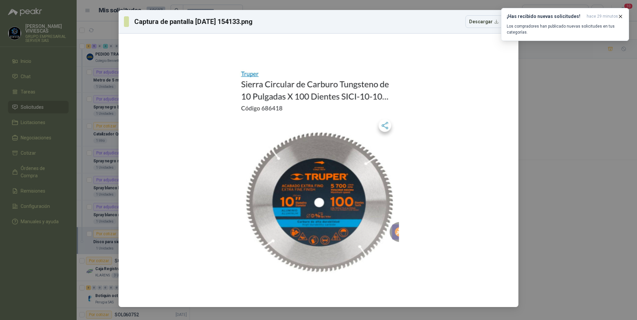
drag, startPoint x: 558, startPoint y: 103, endPoint x: 566, endPoint y: 97, distance: 10.7
click at [558, 103] on div "Captura de pantalla 2025-10-15 154133.png Descargar" at bounding box center [318, 160] width 637 height 320
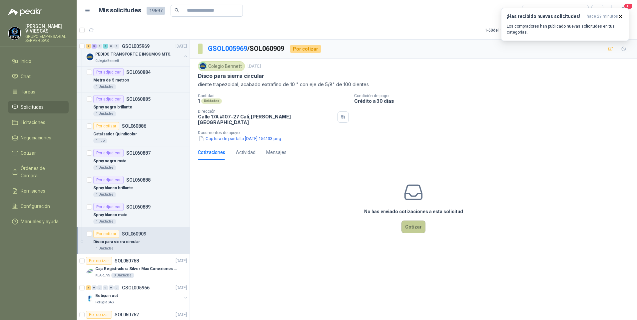
click at [415, 221] on button "Cotizar" at bounding box center [413, 227] width 24 height 13
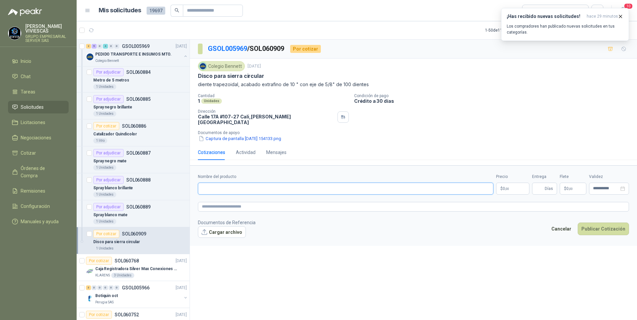
drag, startPoint x: 222, startPoint y: 182, endPoint x: 228, endPoint y: 175, distance: 9.7
click at [223, 183] on input "Nombre del producto" at bounding box center [345, 189] width 295 height 12
click at [209, 184] on input "Nombre del producto" at bounding box center [345, 189] width 295 height 12
paste input "**********"
type input "**********"
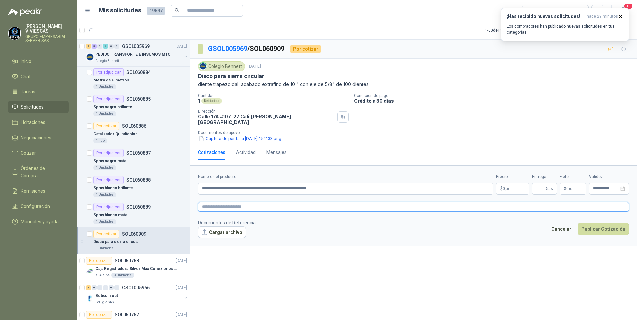
click at [220, 202] on textarea at bounding box center [413, 207] width 431 height 10
click at [214, 233] on button "Cargar archivo" at bounding box center [222, 232] width 48 height 12
click at [217, 240] on link "18313.pdf" at bounding box center [226, 243] width 44 height 6
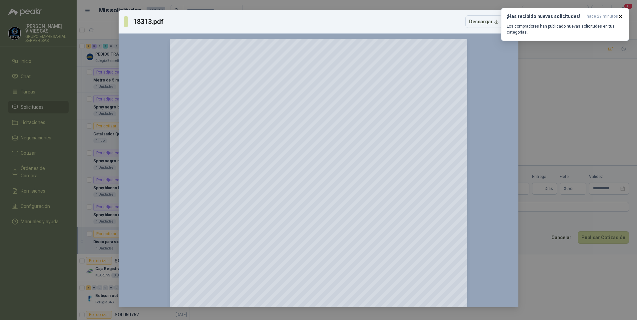
click at [537, 291] on div "18313.pdf Descargar 150 %" at bounding box center [318, 160] width 637 height 320
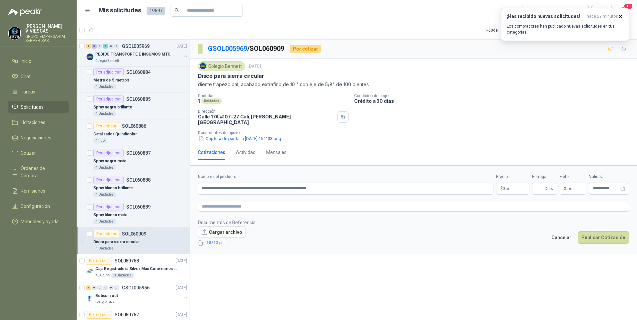
click at [506, 185] on body "RODRIGO VIVIESCAS GRUPO EMPRESARIAL SERVER SAS Inicio Chat Tareas Solicitudes L…" at bounding box center [318, 160] width 637 height 320
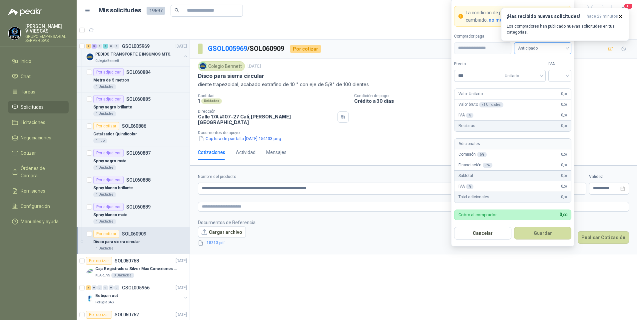
click at [547, 48] on span "Anticipado" at bounding box center [542, 48] width 49 height 10
click at [548, 68] on div "Crédito a 30 días" at bounding box center [542, 72] width 55 height 11
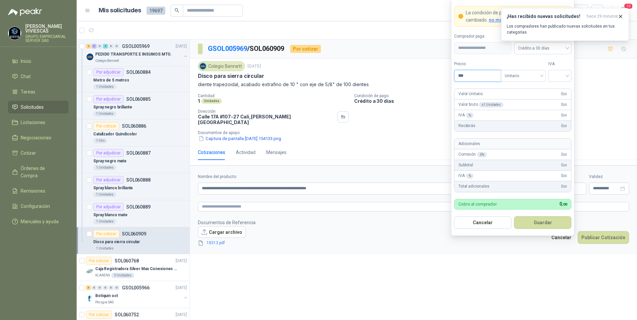
drag, startPoint x: 474, startPoint y: 75, endPoint x: 491, endPoint y: 75, distance: 16.7
click at [476, 76] on input "***" at bounding box center [477, 75] width 46 height 11
type input "********"
click at [557, 78] on input "search" at bounding box center [559, 75] width 15 height 10
click at [553, 90] on div "19%" at bounding box center [559, 89] width 20 height 11
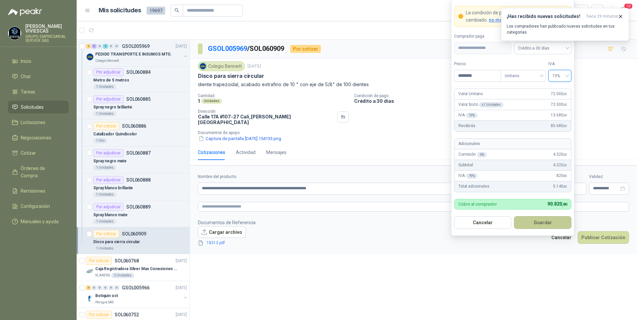
drag, startPoint x: 542, startPoint y: 223, endPoint x: 552, endPoint y: 210, distance: 16.7
click at [544, 222] on button "Guardar" at bounding box center [542, 222] width 57 height 13
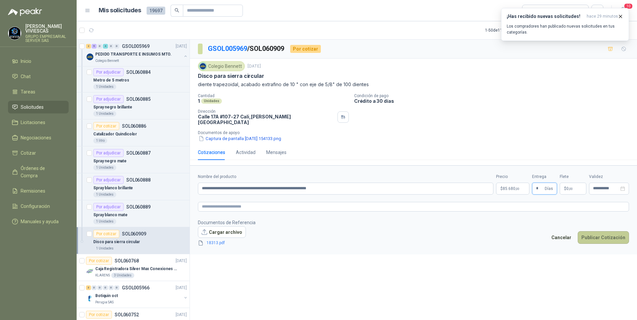
type input "*"
click at [600, 235] on button "Publicar Cotización" at bounding box center [602, 237] width 51 height 13
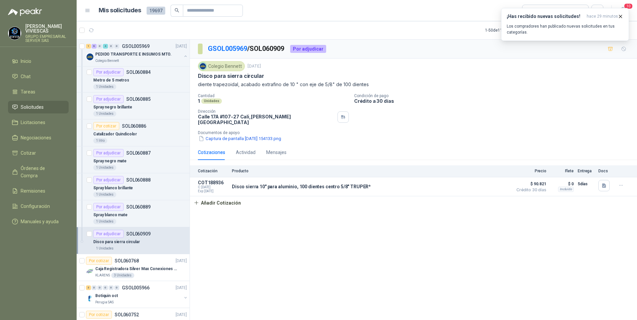
click at [346, 301] on div "GSOL005969 / SOL060909 Por adjudicar Colegio Bennett 14 oct, 2025 Disco para si…" at bounding box center [413, 181] width 447 height 283
click at [267, 289] on div "GSOL005969 / SOL060909 Por adjudicar Colegio Bennett 14 oct, 2025 Disco para si…" at bounding box center [413, 181] width 447 height 283
click at [312, 21] on main "Mis solicitudes 19697 Todas 10 1 - 50 de 11837 Asignado a mi No Leídos 6 0 0 0 …" at bounding box center [357, 160] width 560 height 320
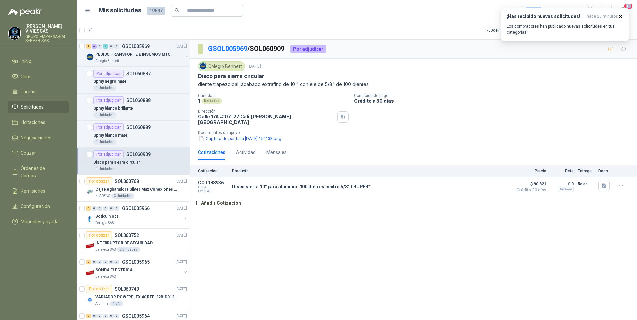
scroll to position [1099, 0]
